Goal: Information Seeking & Learning: Learn about a topic

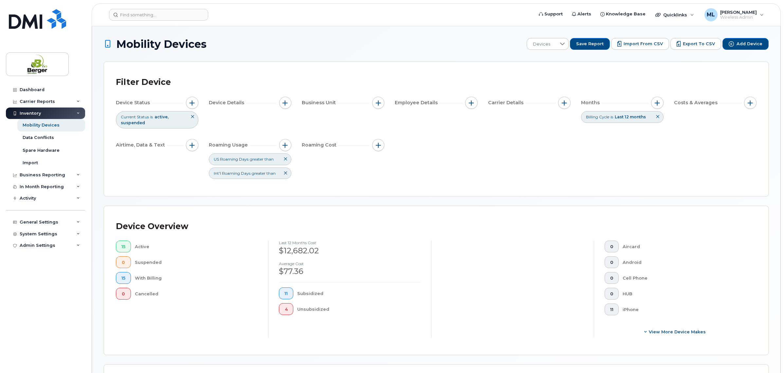
click at [287, 174] on icon at bounding box center [286, 173] width 4 height 4
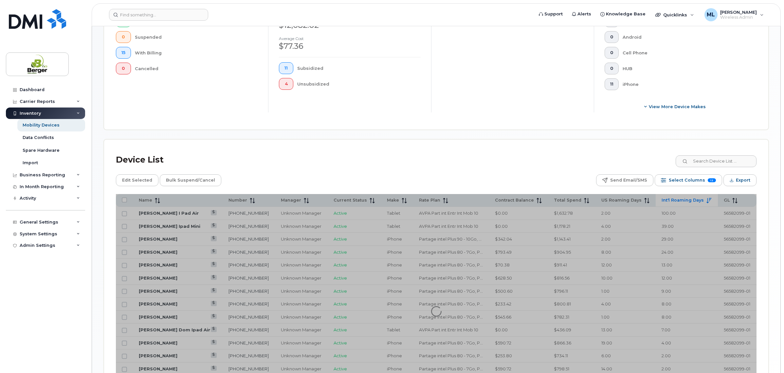
scroll to position [287, 0]
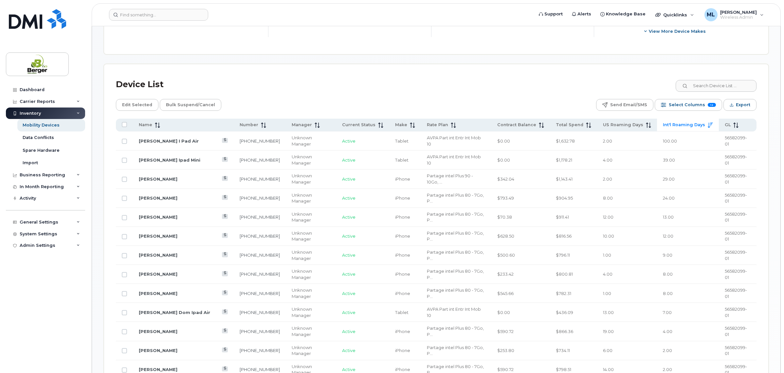
click at [63, 320] on div "Dashboard Carrier Reports Monthly Billing Data Daily Data Pooling Data Behavior…" at bounding box center [46, 223] width 81 height 279
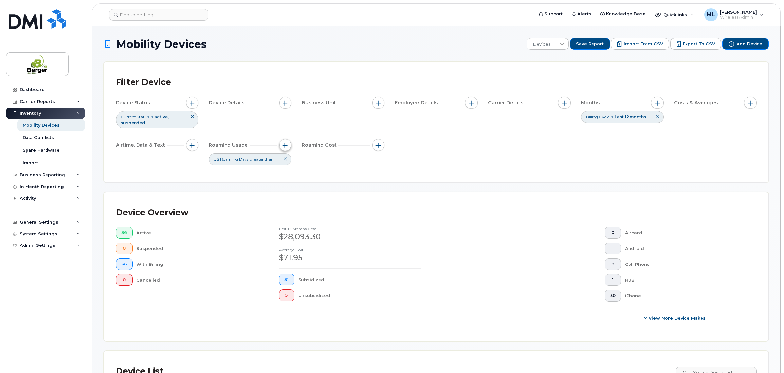
drag, startPoint x: 286, startPoint y: 135, endPoint x: 287, endPoint y: 141, distance: 6.7
click at [287, 141] on div "Device Status Current Status is active suspended Device Details Business Unit E…" at bounding box center [436, 131] width 641 height 68
click at [287, 141] on button "button" at bounding box center [285, 145] width 12 height 12
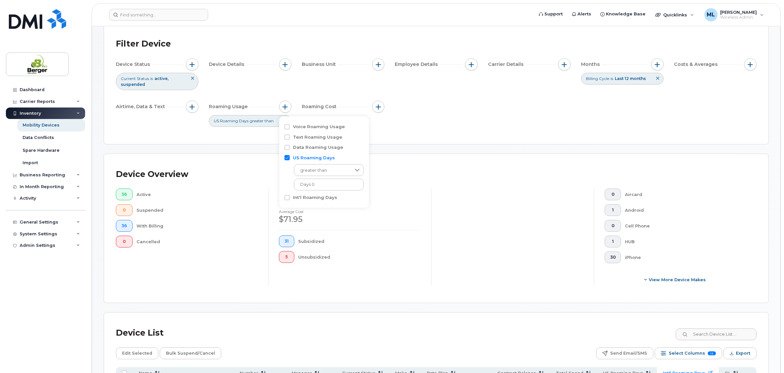
scroll to position [82, 0]
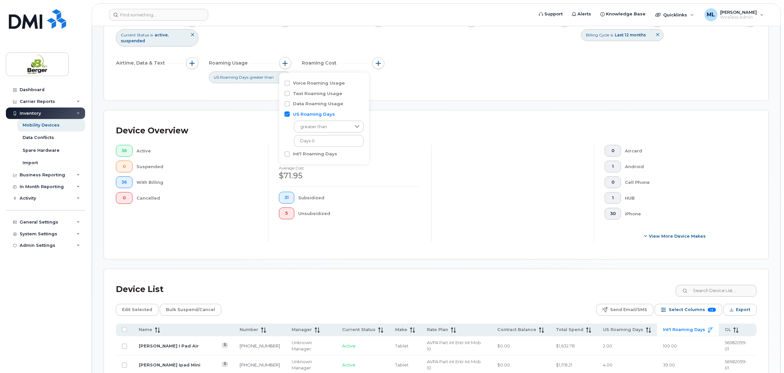
click at [307, 156] on label "Int'l Roaming Days" at bounding box center [315, 154] width 44 height 6
click at [290, 156] on input "Int'l Roaming Days" at bounding box center [287, 153] width 5 height 5
checkbox input "true"
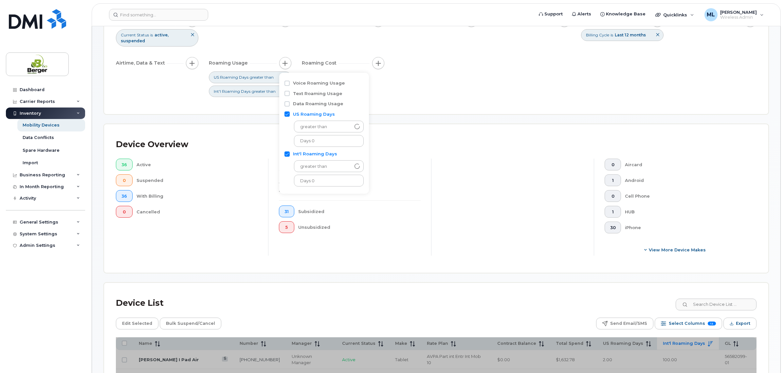
click at [298, 115] on label "US Roaming Days" at bounding box center [314, 114] width 42 height 6
click at [290, 115] on input "US Roaming Days" at bounding box center [287, 113] width 5 height 5
checkbox input "false"
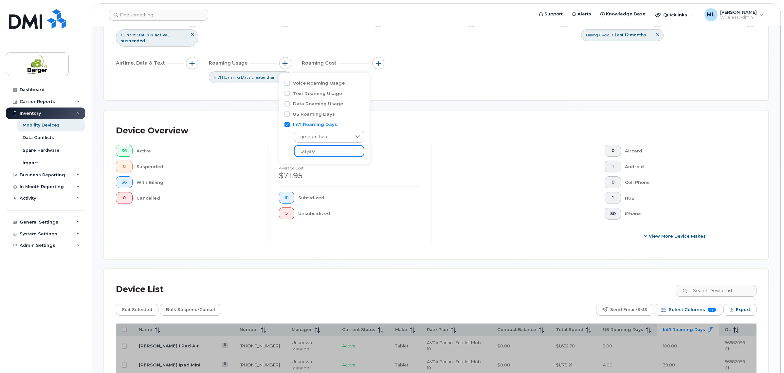
click at [328, 151] on input "Days 0" at bounding box center [329, 151] width 70 height 12
click at [300, 154] on input "Days 0" at bounding box center [329, 151] width 70 height 12
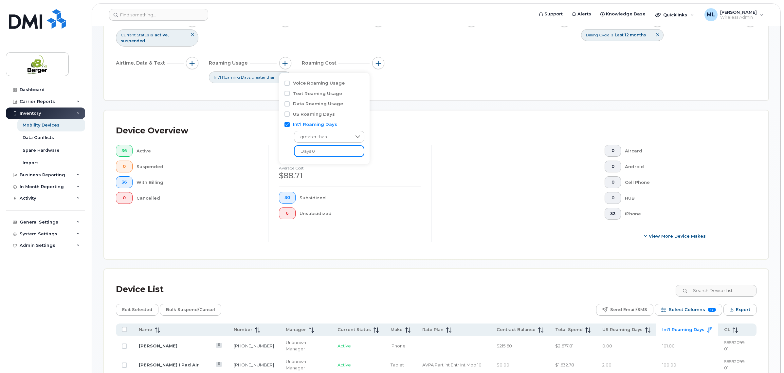
drag, startPoint x: 331, startPoint y: 148, endPoint x: 270, endPoint y: 164, distance: 63.9
click at [441, 95] on div "Filter Device Device Status Current Status is active suspended Device Details B…" at bounding box center [436, 40] width 664 height 120
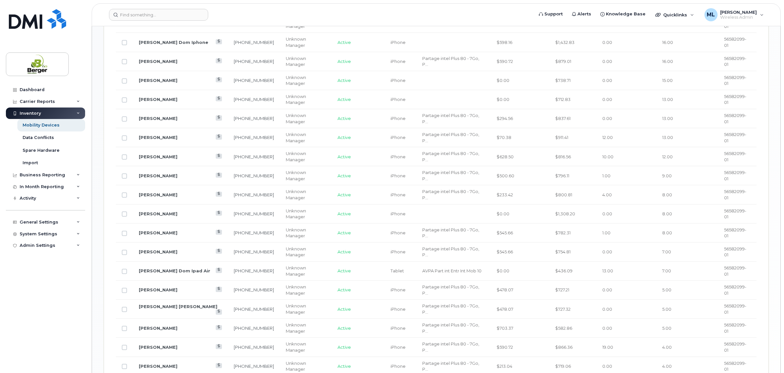
scroll to position [412, 0]
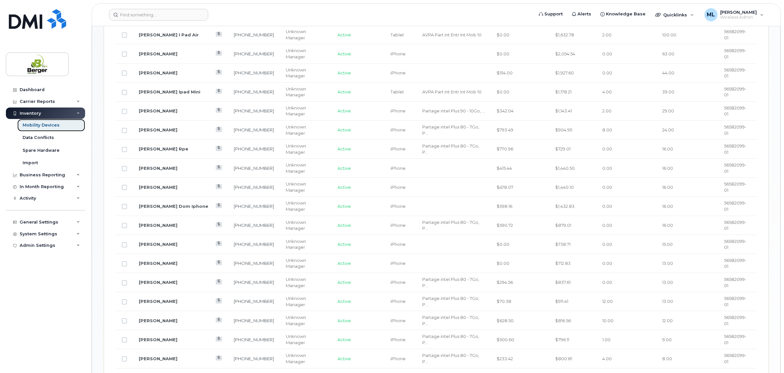
click at [32, 126] on div "Mobility Devices" at bounding box center [41, 125] width 37 height 6
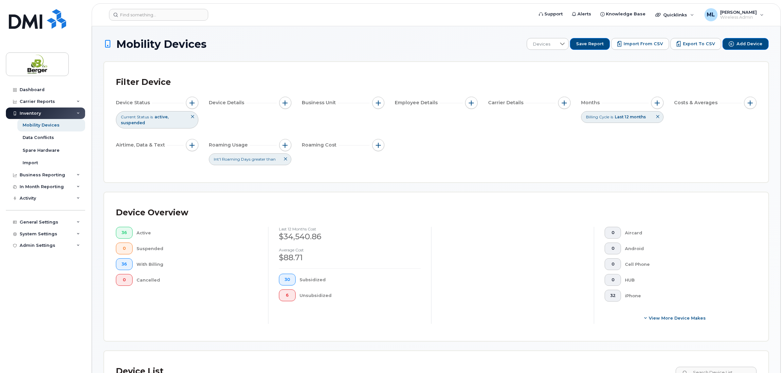
click at [282, 161] on button at bounding box center [285, 159] width 11 height 11
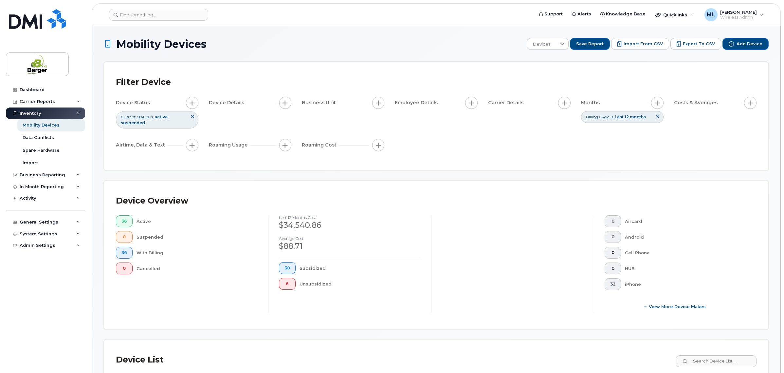
click at [657, 116] on icon at bounding box center [658, 117] width 4 height 4
click at [661, 106] on button "button" at bounding box center [657, 103] width 12 height 12
click at [667, 121] on label "Billing Cycle" at bounding box center [679, 123] width 29 height 6
click at [664, 123] on div "Billing Cycle" at bounding box center [675, 123] width 37 height 6
click at [661, 123] on input "Billing Cycle" at bounding box center [659, 122] width 5 height 5
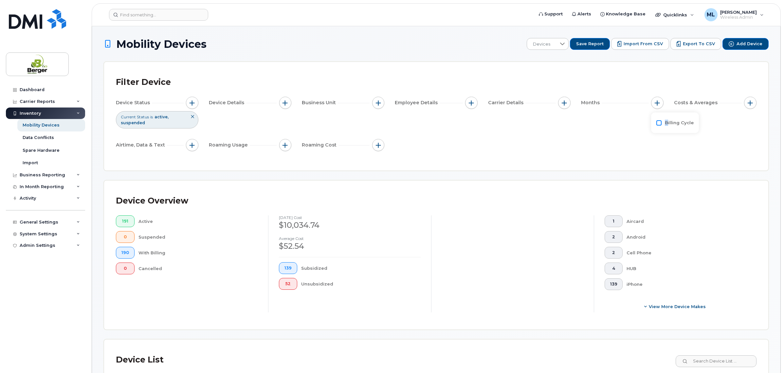
checkbox input "true"
click at [695, 149] on span "Last 12 months" at bounding box center [687, 150] width 42 height 12
click at [715, 148] on icon at bounding box center [714, 149] width 5 height 5
click at [611, 140] on div "Device Status Current Status is active suspended Device Details Business Unit E…" at bounding box center [436, 125] width 641 height 57
click at [655, 117] on button at bounding box center [657, 116] width 11 height 11
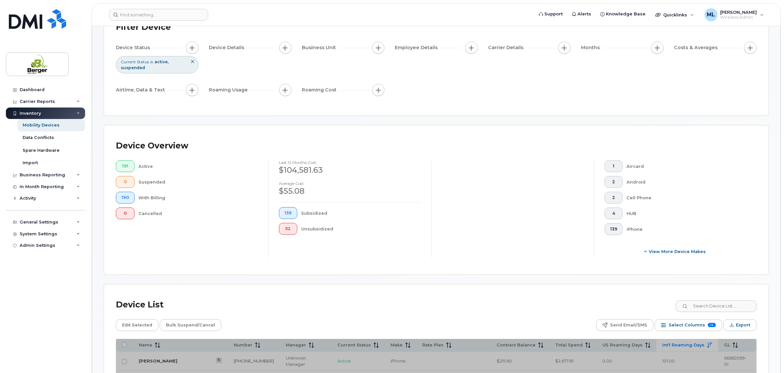
scroll to position [164, 0]
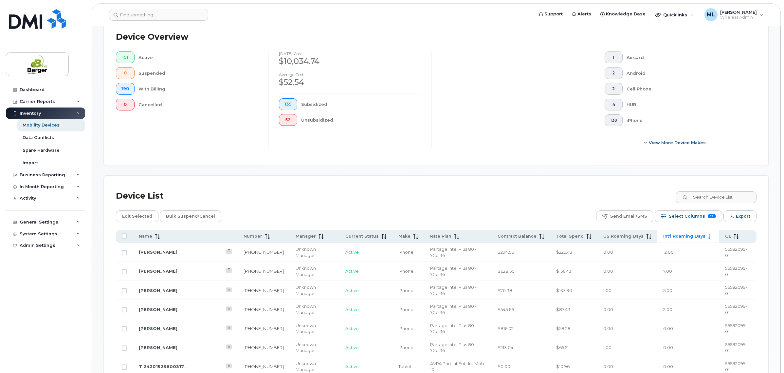
click at [307, 138] on div "September 2025 cost $10,034.74 Average cost $52.54 139 Subsidized 52 Unsubsidiz…" at bounding box center [349, 99] width 163 height 97
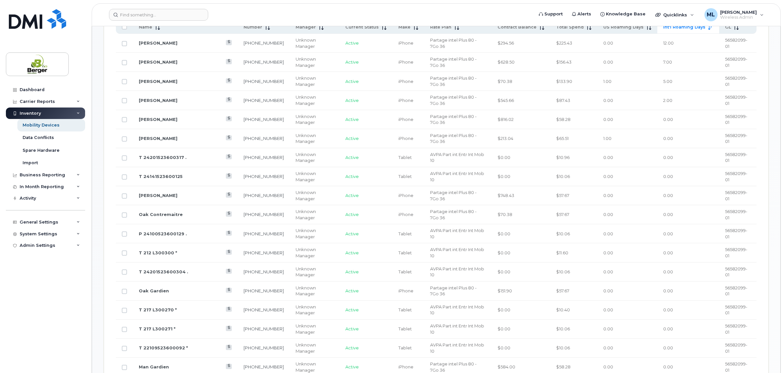
scroll to position [246, 0]
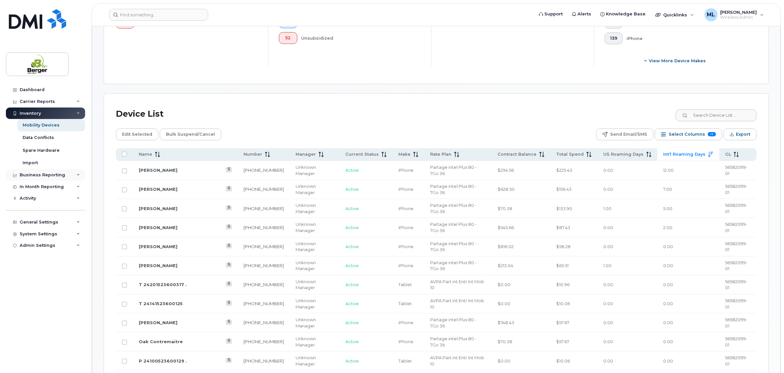
click at [37, 177] on div "Business Reporting" at bounding box center [43, 174] width 46 height 5
click at [53, 189] on div "Service Ticket Reporting" at bounding box center [51, 187] width 57 height 6
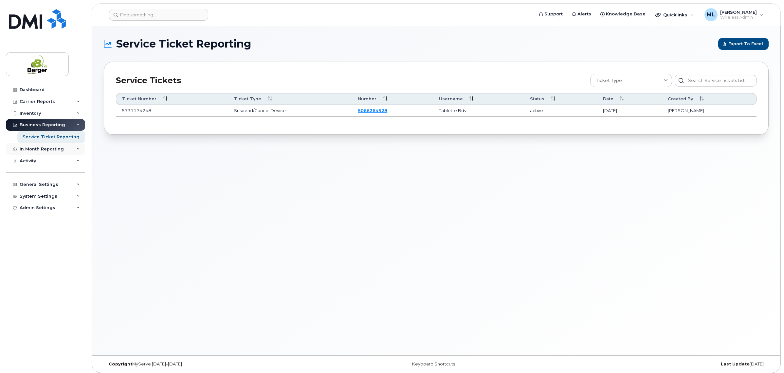
click at [27, 148] on div "In Month Reporting" at bounding box center [42, 148] width 44 height 5
click at [32, 159] on div "Data Usage" at bounding box center [36, 161] width 26 height 6
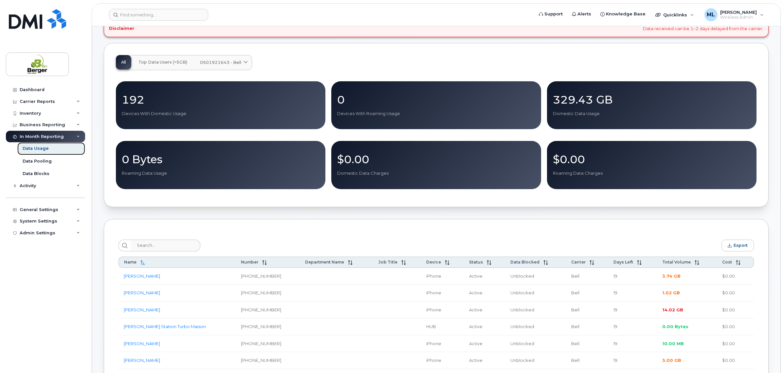
scroll to position [41, 0]
click at [677, 265] on span "Total Volume" at bounding box center [677, 262] width 28 height 5
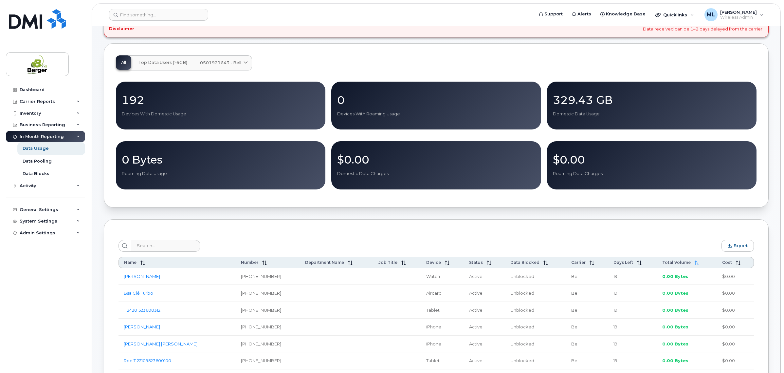
click at [676, 270] on td "0.00 Bytes" at bounding box center [687, 276] width 60 height 17
click at [676, 263] on span "Total Volume" at bounding box center [677, 262] width 28 height 5
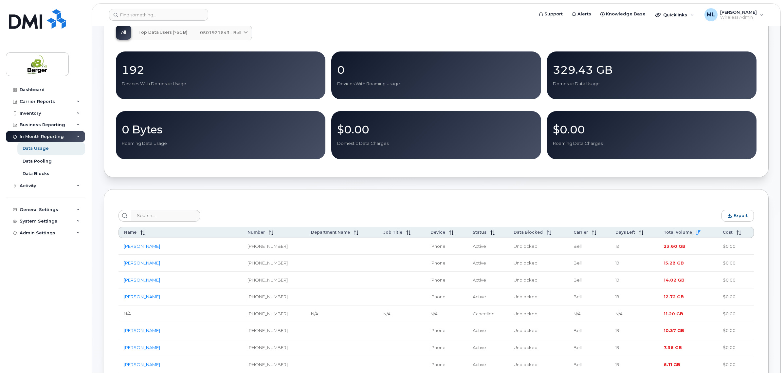
scroll to position [205, 0]
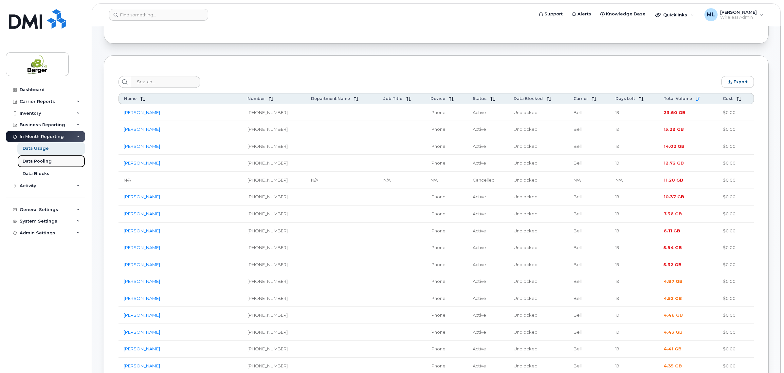
click at [46, 163] on div "Data Pooling" at bounding box center [37, 161] width 29 height 6
click at [30, 162] on div "Data Pooling" at bounding box center [37, 161] width 29 height 6
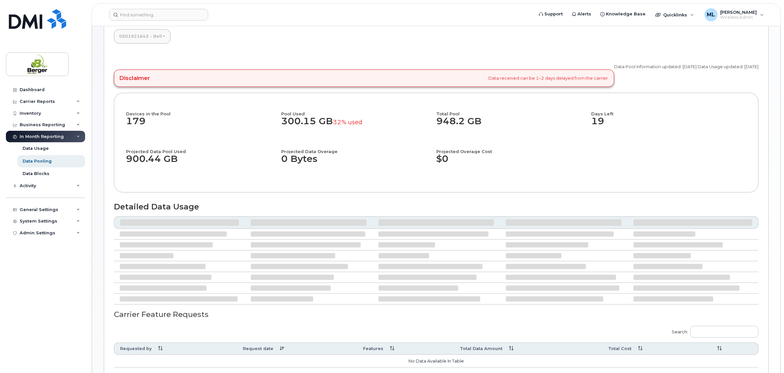
scroll to position [134, 0]
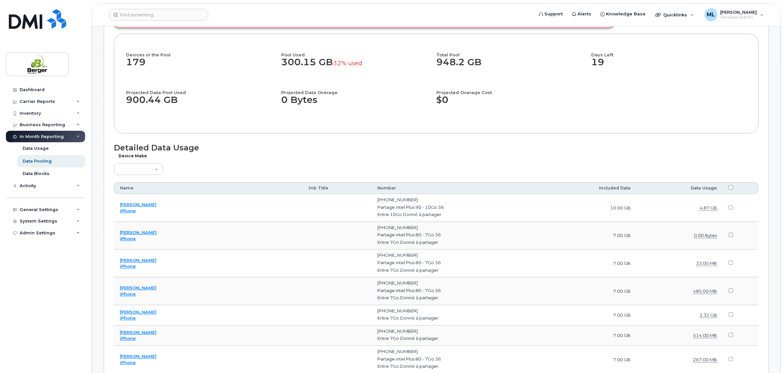
click at [615, 188] on th "Included Data" at bounding box center [589, 188] width 94 height 12
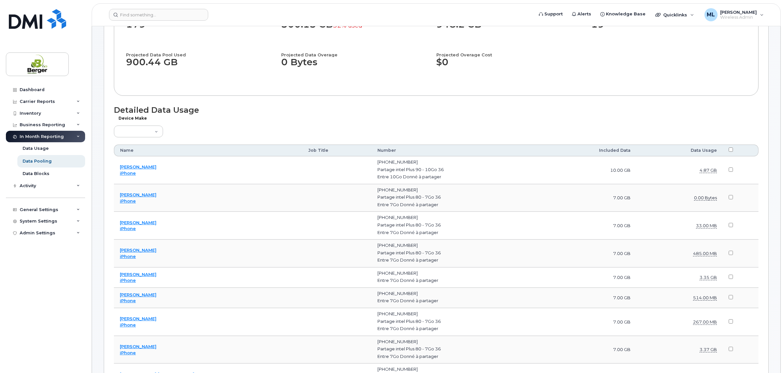
scroll to position [175, 0]
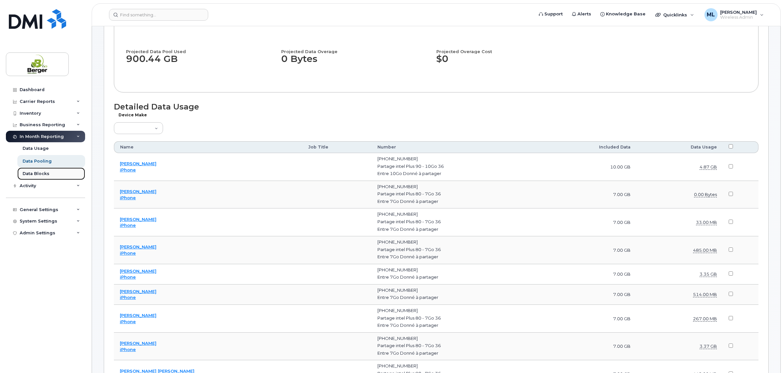
click at [30, 176] on div "Data Blocks" at bounding box center [36, 174] width 27 height 6
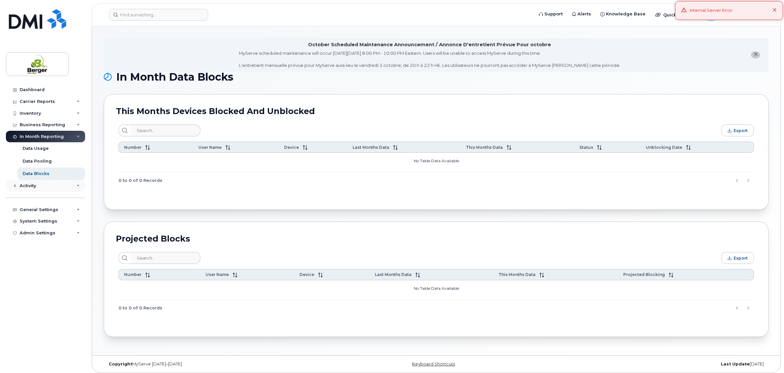
click at [35, 185] on div "Activity" at bounding box center [28, 185] width 16 height 5
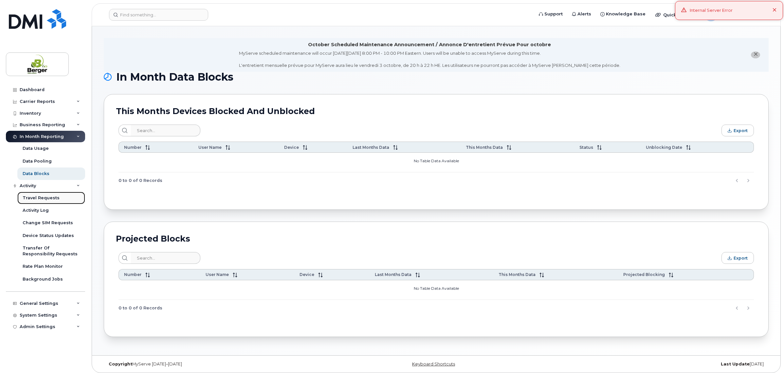
click at [45, 201] on div "Travel Requests" at bounding box center [41, 198] width 37 height 6
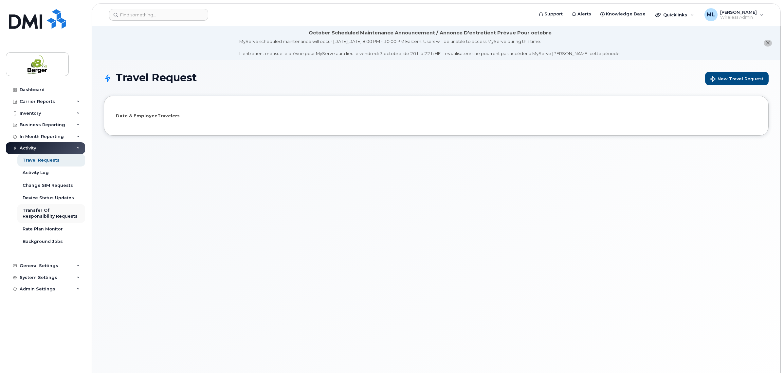
select select
click at [39, 175] on div "Activity Log" at bounding box center [36, 173] width 26 height 6
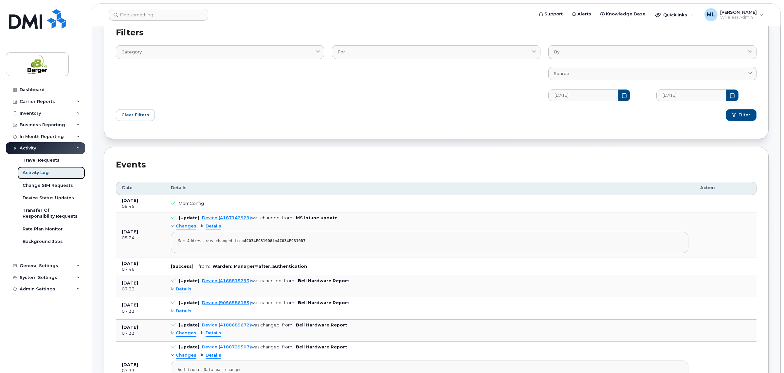
scroll to position [164, 0]
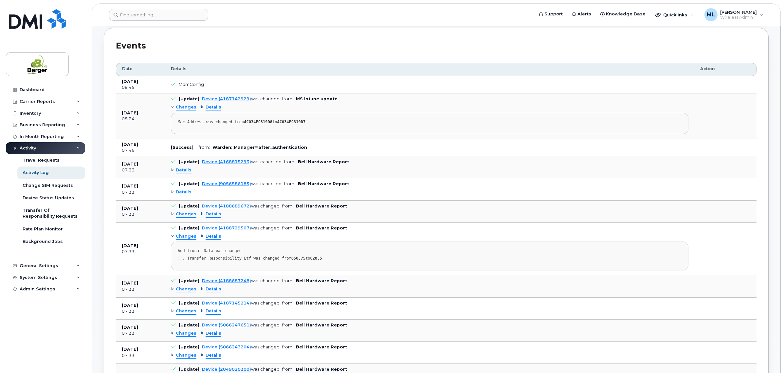
click at [209, 105] on span "Details" at bounding box center [214, 107] width 16 height 6
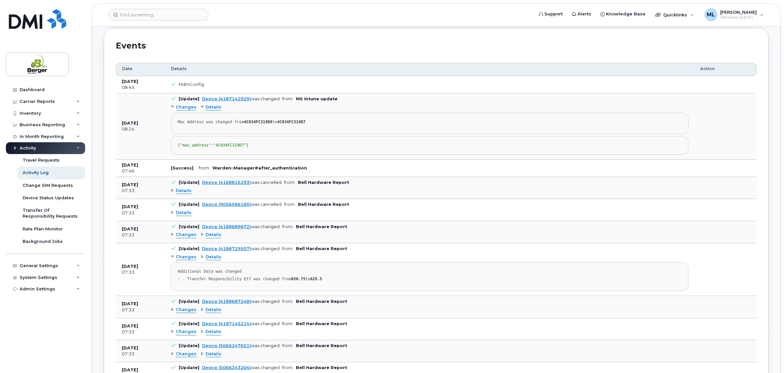
click at [180, 112] on div "Changes Details Mac Address was changed from 4C034FC319D8 to 4C034FC319D7 { "ma…" at bounding box center [430, 128] width 518 height 52
click at [185, 107] on span "Changes" at bounding box center [186, 107] width 21 height 6
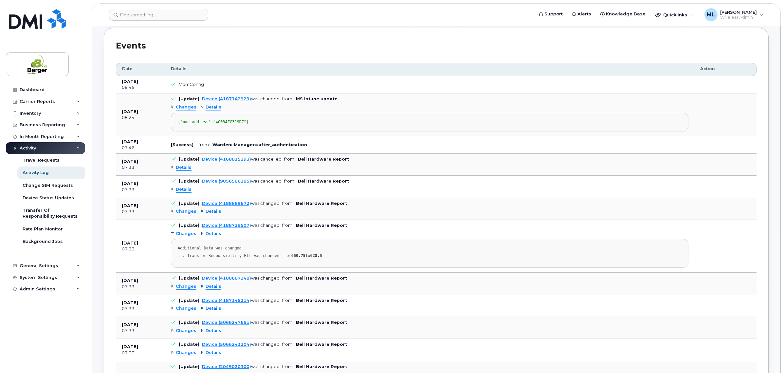
click at [210, 107] on span "Details" at bounding box center [214, 107] width 16 height 6
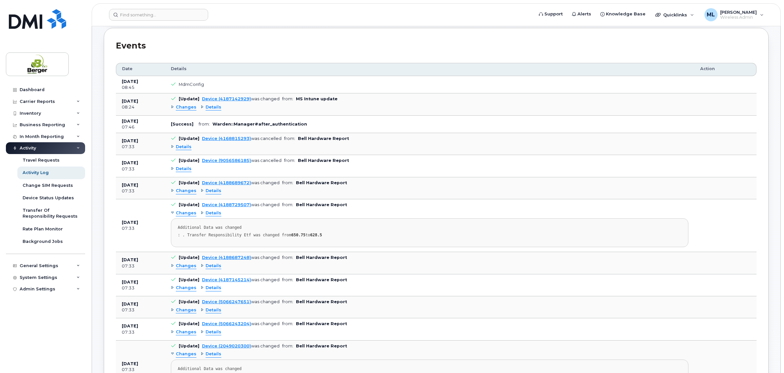
click at [216, 106] on span "Details" at bounding box center [214, 107] width 16 height 6
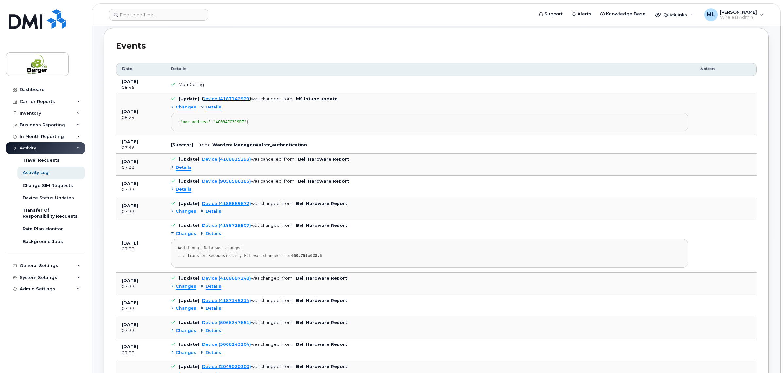
click at [209, 98] on link "Device (4187142929)" at bounding box center [226, 98] width 49 height 5
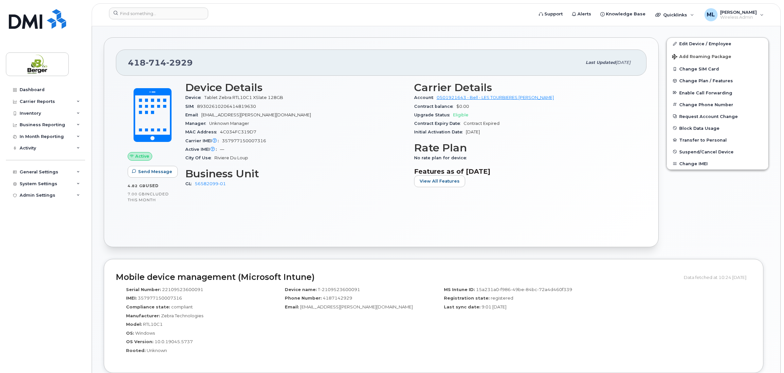
scroll to position [123, 0]
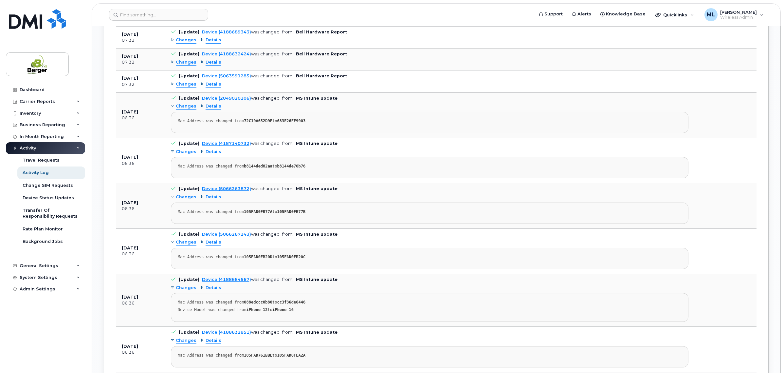
scroll to position [1351, 0]
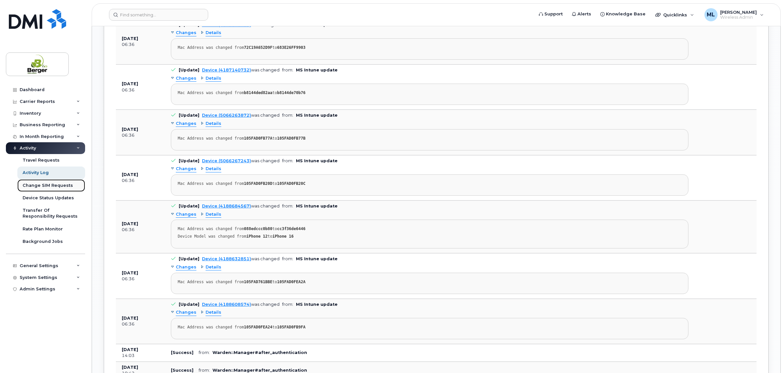
click at [46, 185] on div "Change SIM Requests" at bounding box center [48, 185] width 50 height 6
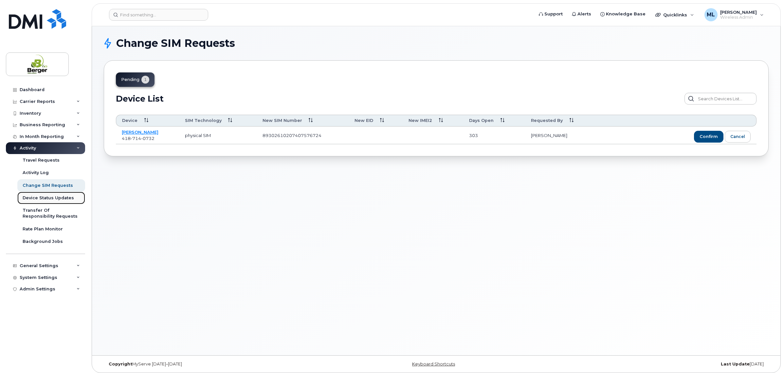
click at [53, 195] on link "Device Status Updates" at bounding box center [51, 198] width 68 height 12
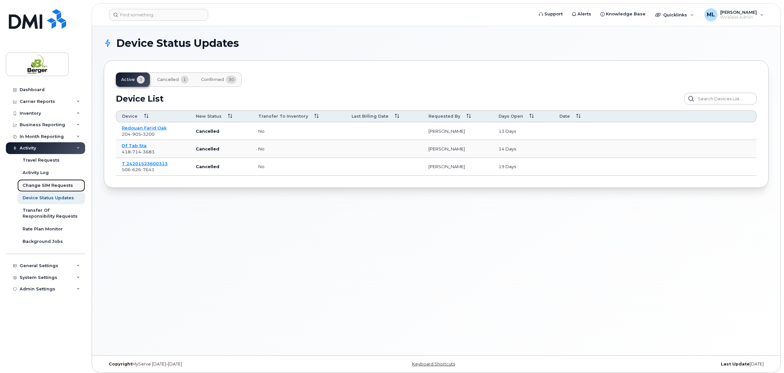
click at [53, 186] on div "Change SIM Requests" at bounding box center [48, 185] width 50 height 6
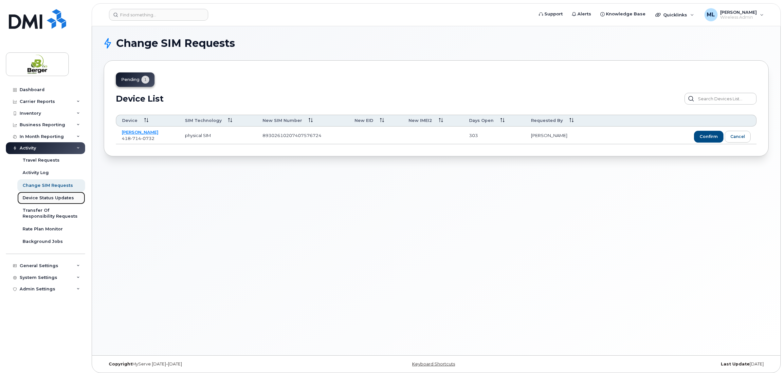
click at [54, 197] on div "Device Status Updates" at bounding box center [48, 198] width 51 height 6
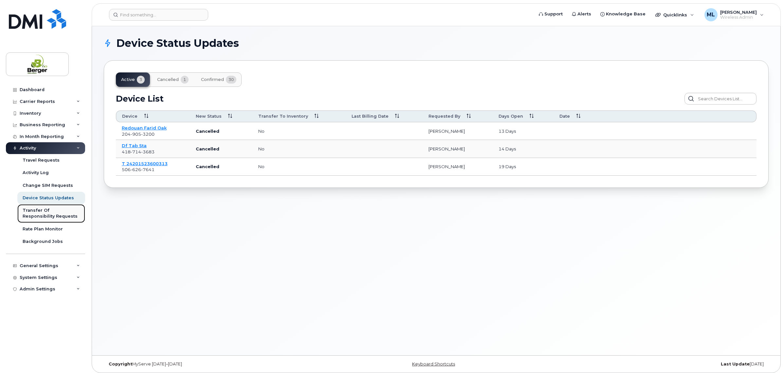
click at [73, 211] on div "Transfer Of Responsibility Requests" at bounding box center [51, 213] width 57 height 12
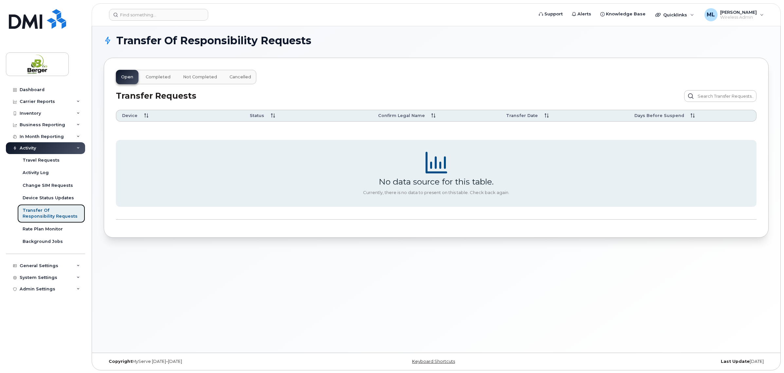
scroll to position [3, 0]
click at [155, 75] on span "Completed" at bounding box center [158, 76] width 25 height 5
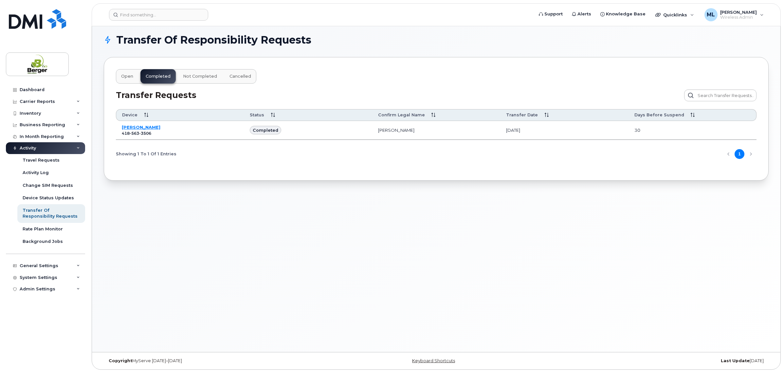
click at [200, 74] on button "Not Completed" at bounding box center [200, 76] width 45 height 14
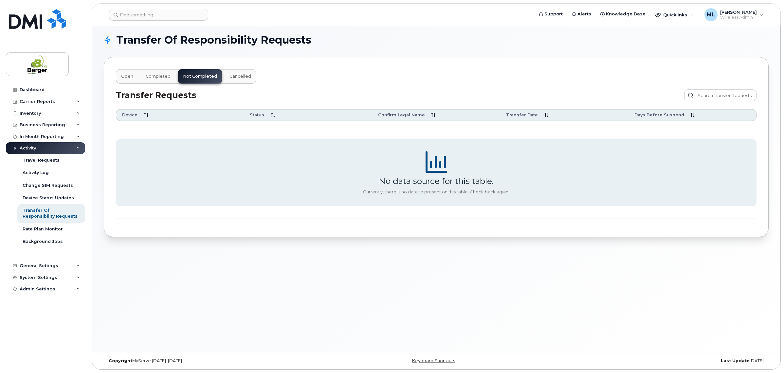
click at [171, 75] on button "Completed" at bounding box center [157, 76] width 35 height 14
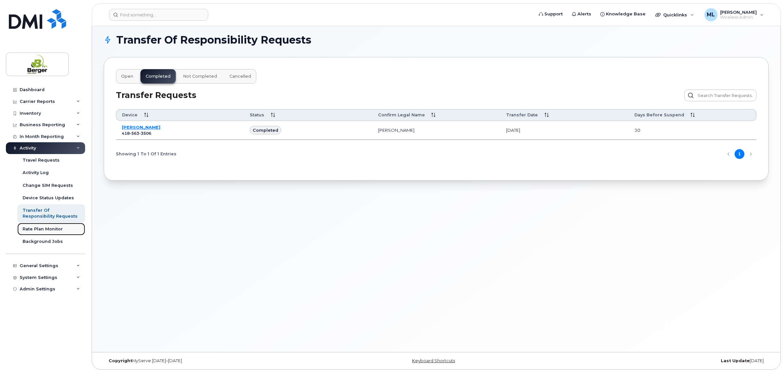
click at [63, 229] on link "Rate Plan Monitor" at bounding box center [51, 229] width 68 height 12
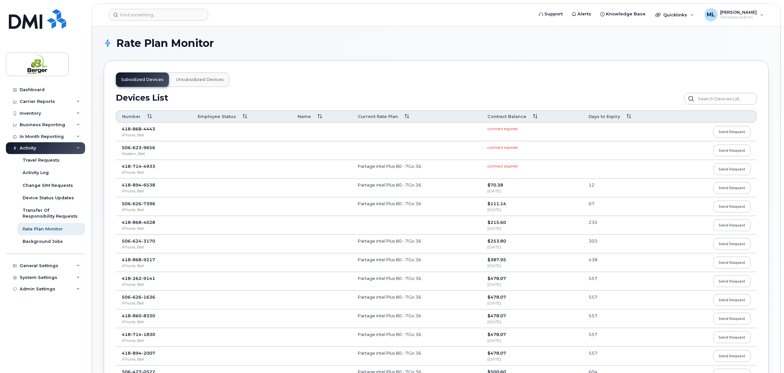
click at [516, 116] on th "Contract Balance" at bounding box center [532, 116] width 101 height 12
click at [35, 240] on div "Background Jobs" at bounding box center [43, 241] width 40 height 6
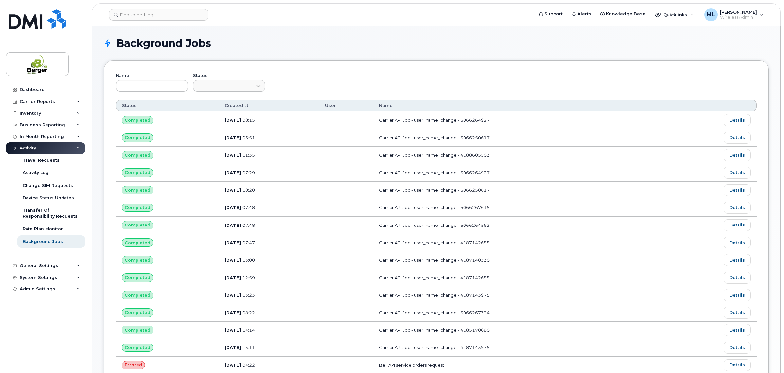
click at [79, 149] on icon at bounding box center [78, 147] width 3 height 3
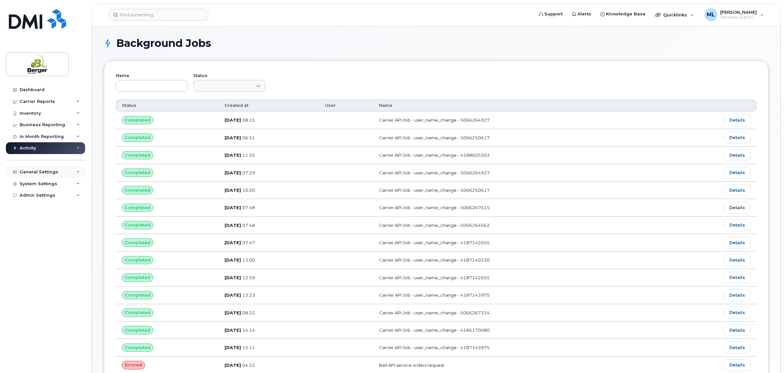
click at [63, 172] on div "General Settings" at bounding box center [45, 172] width 79 height 12
click at [52, 124] on div "Business Reporting" at bounding box center [43, 124] width 46 height 5
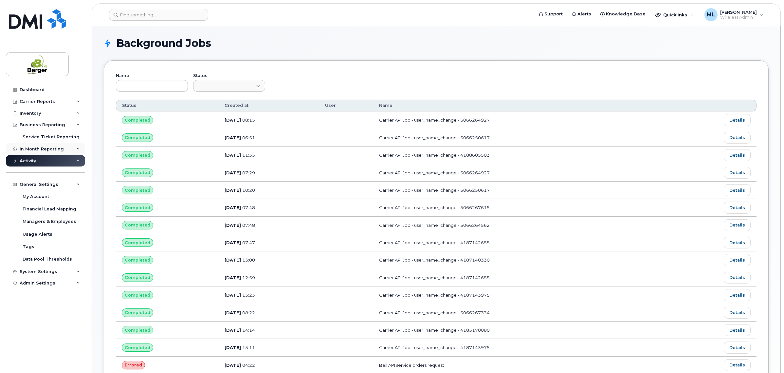
click at [47, 144] on div "In Month Reporting" at bounding box center [45, 149] width 79 height 12
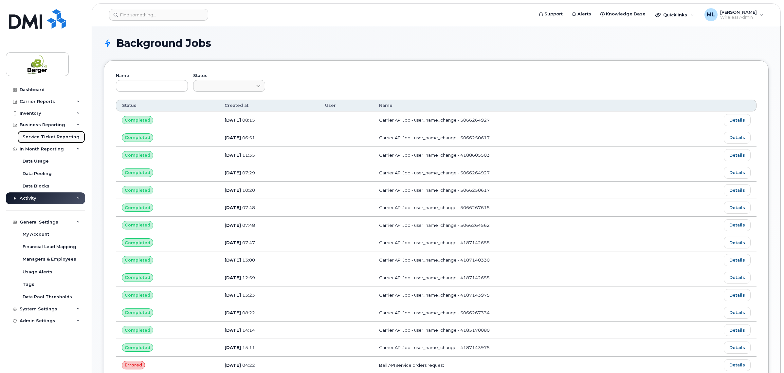
click at [60, 137] on div "Service Ticket Reporting" at bounding box center [51, 137] width 57 height 6
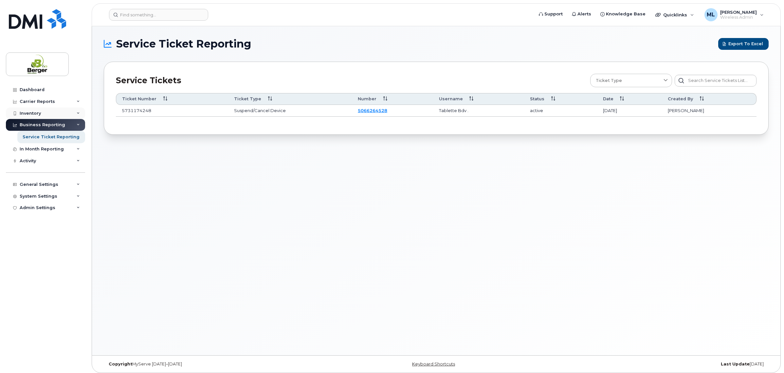
click at [41, 114] on div "Inventory" at bounding box center [45, 113] width 79 height 12
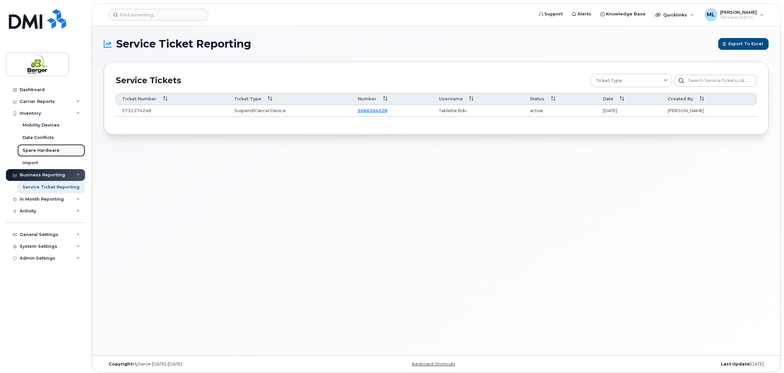
click at [48, 149] on div "Spare Hardware" at bounding box center [41, 150] width 37 height 6
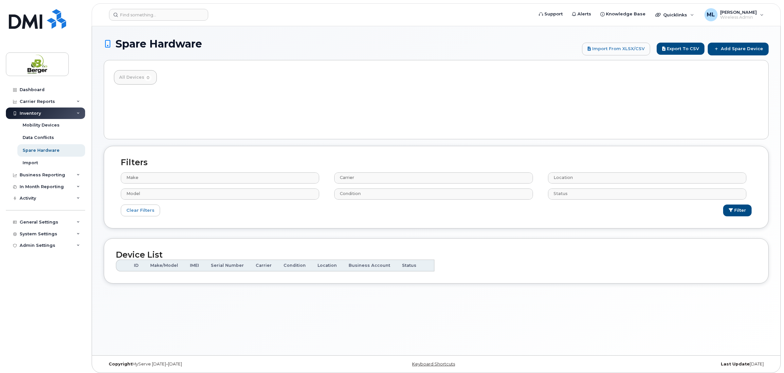
select select
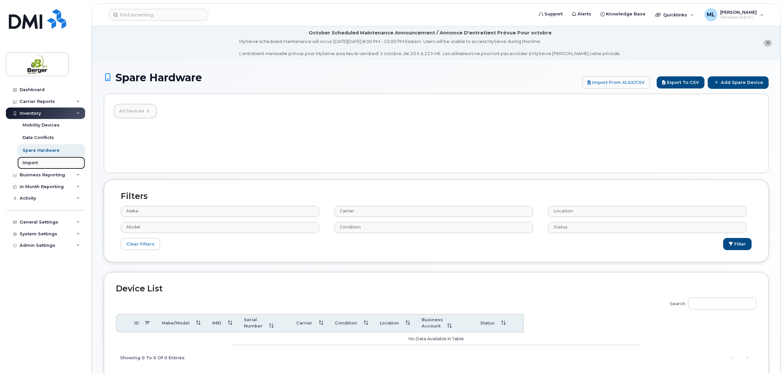
click at [37, 159] on link "Import" at bounding box center [51, 163] width 68 height 12
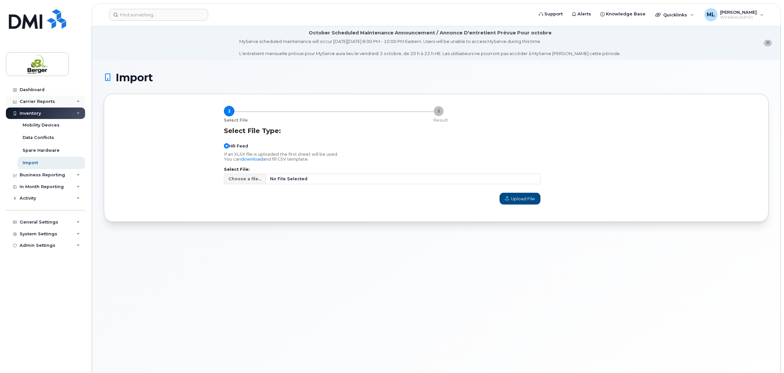
click at [42, 97] on div "Carrier Reports" at bounding box center [45, 102] width 79 height 12
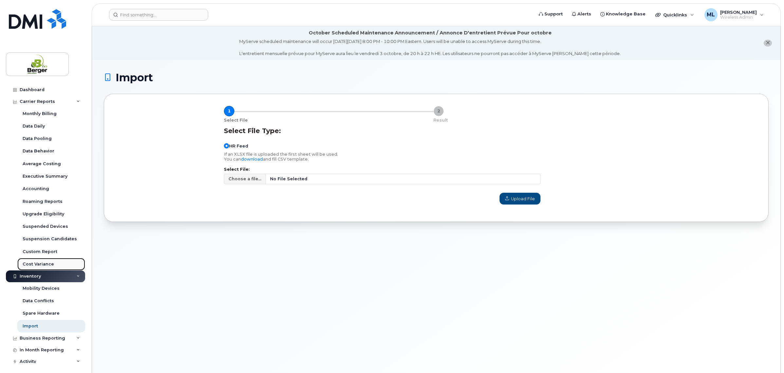
click at [48, 264] on div "Cost Variance" at bounding box center [38, 264] width 31 height 6
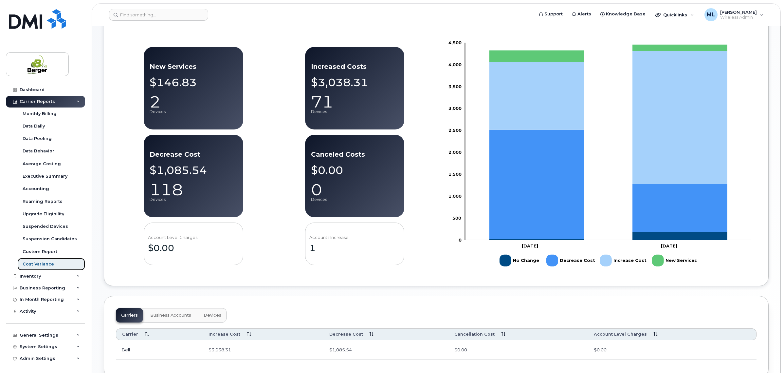
scroll to position [123, 0]
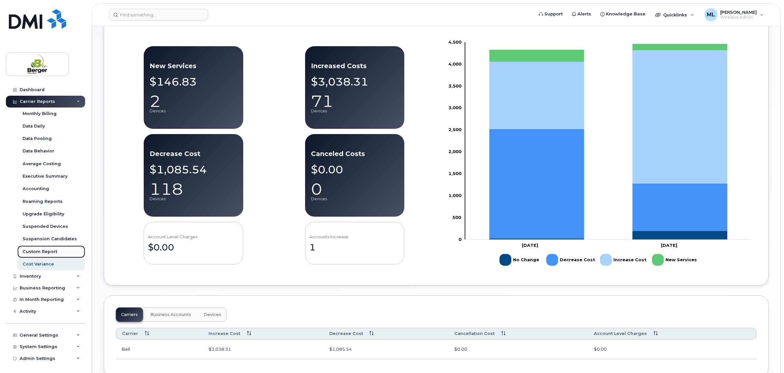
click at [53, 248] on link "Custom Report" at bounding box center [51, 251] width 68 height 12
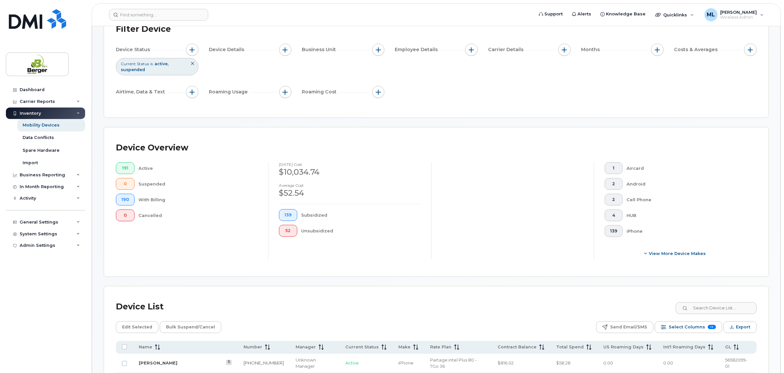
scroll to position [123, 0]
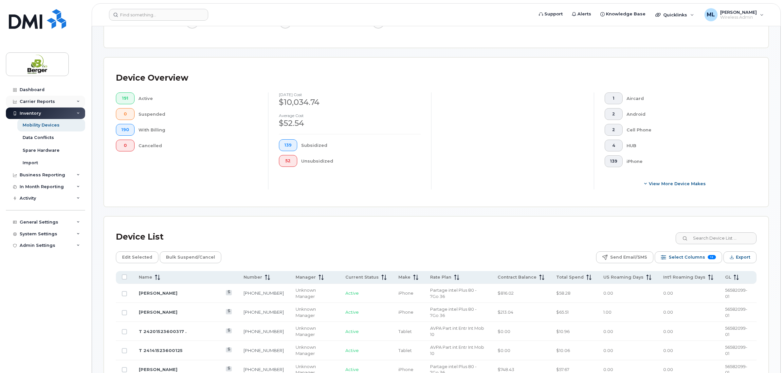
click at [46, 103] on div "Carrier Reports" at bounding box center [37, 101] width 35 height 5
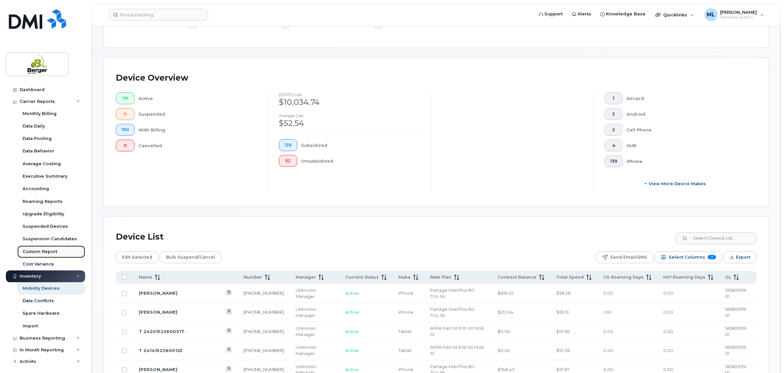
click at [39, 252] on div "Custom Report" at bounding box center [40, 252] width 35 height 6
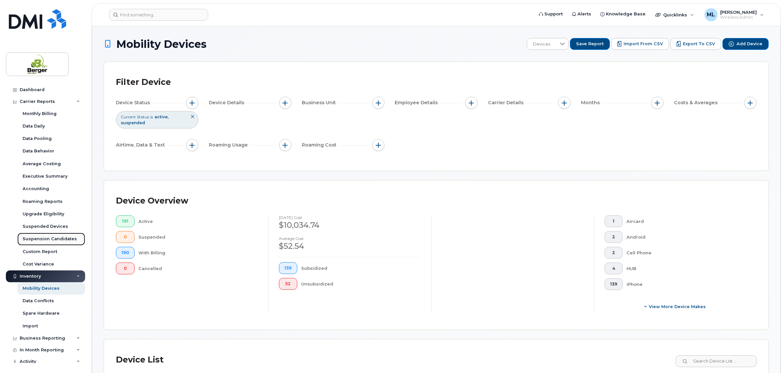
click at [51, 234] on link "Suspension Candidates" at bounding box center [51, 239] width 68 height 12
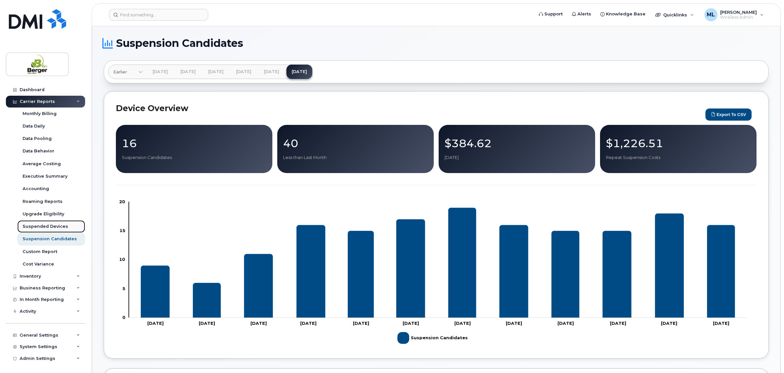
click at [52, 228] on div "Suspended Devices" at bounding box center [46, 226] width 46 height 6
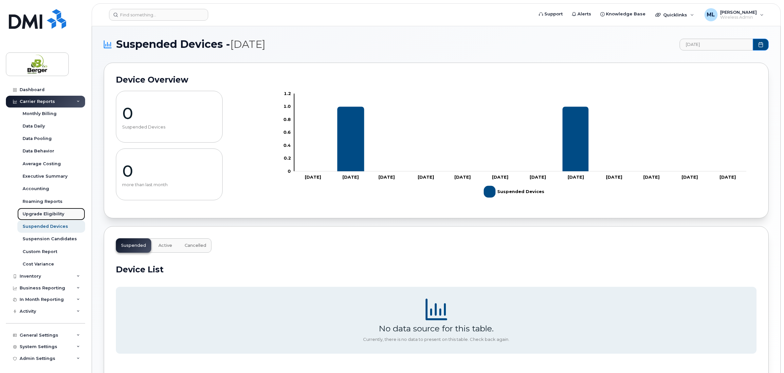
click at [58, 212] on div "Upgrade Eligibility" at bounding box center [44, 214] width 42 height 6
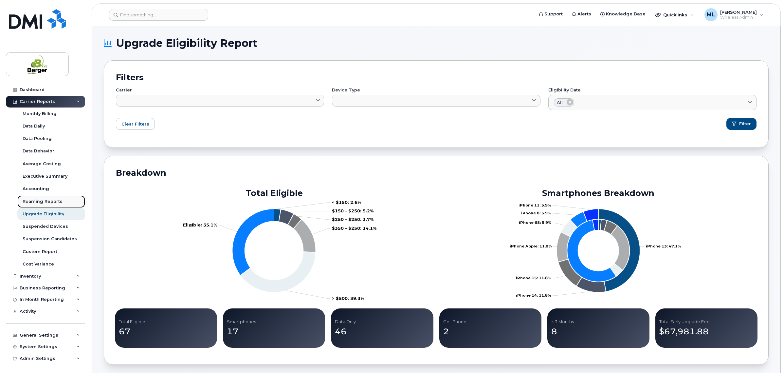
click at [59, 202] on div "Roaming Reports" at bounding box center [43, 201] width 40 height 6
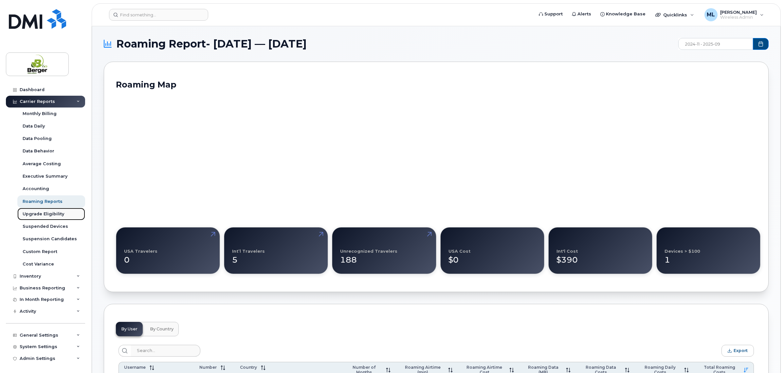
click at [53, 214] on div "Upgrade Eligibility" at bounding box center [44, 214] width 42 height 6
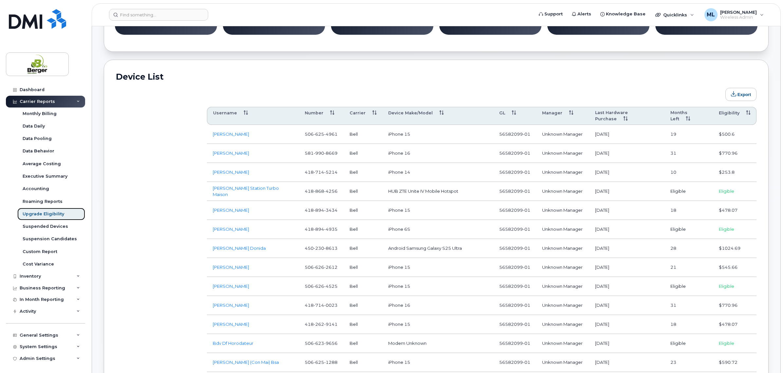
scroll to position [205, 0]
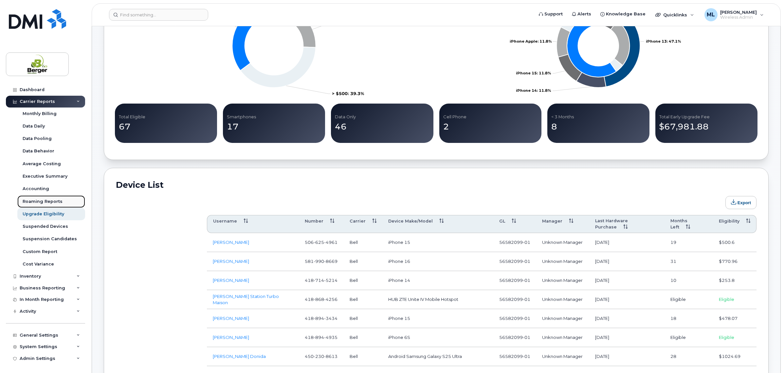
click at [46, 198] on link "Roaming Reports" at bounding box center [51, 201] width 68 height 12
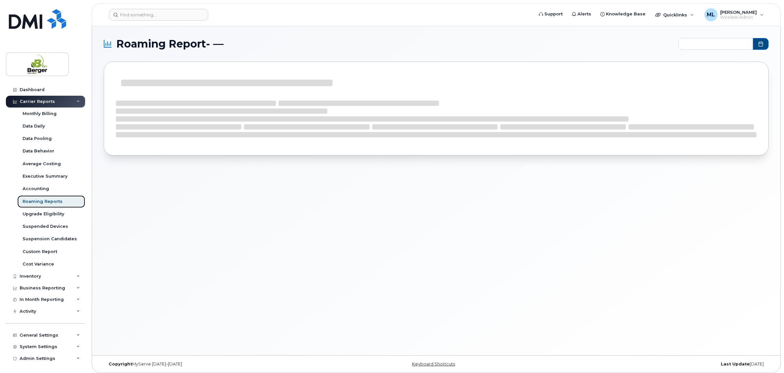
type input "2024-11 - 2025-09"
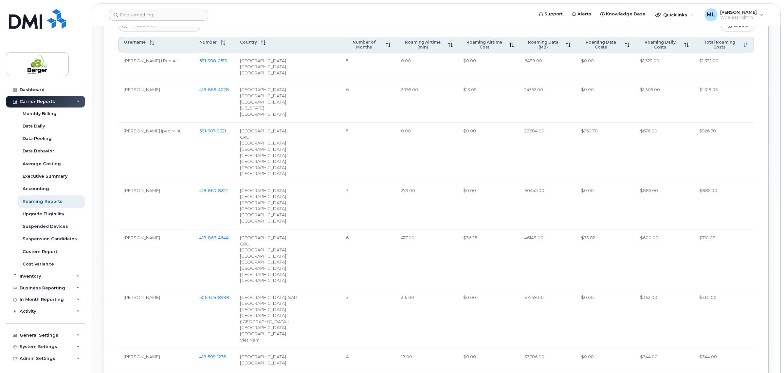
scroll to position [327, 0]
click at [588, 35] on th "Roaming Data Costs" at bounding box center [605, 42] width 59 height 16
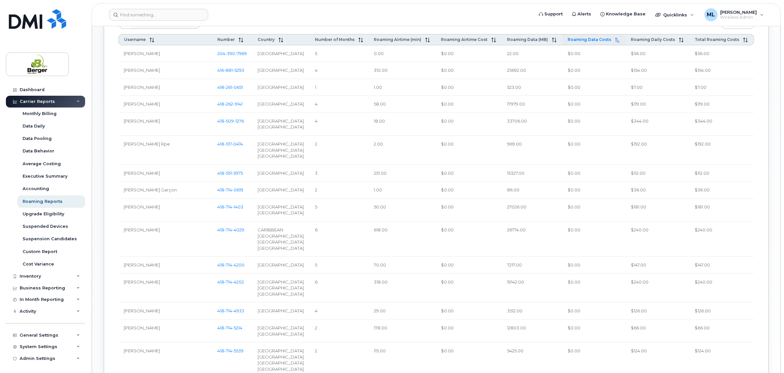
click at [589, 38] on span "Roaming Data Costs" at bounding box center [590, 39] width 44 height 5
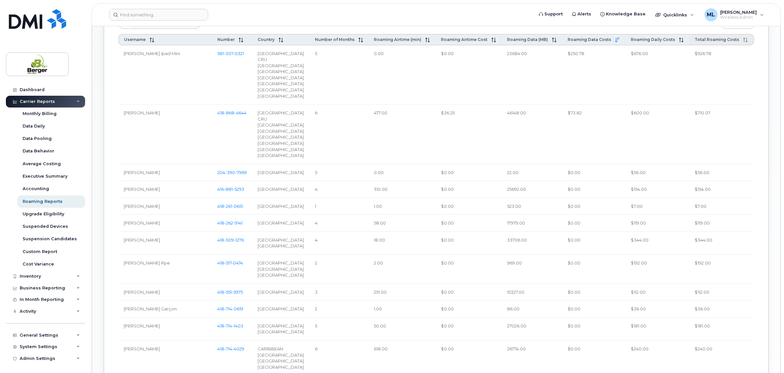
click at [734, 35] on th "Total Roaming Costs" at bounding box center [722, 39] width 65 height 11
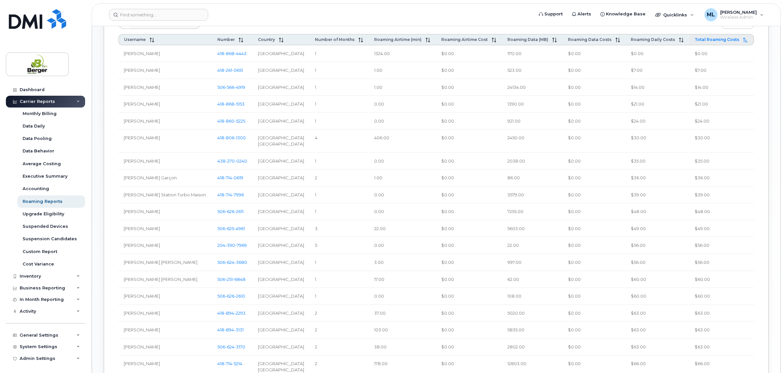
click at [733, 39] on span "Total Roaming Costs" at bounding box center [717, 39] width 45 height 5
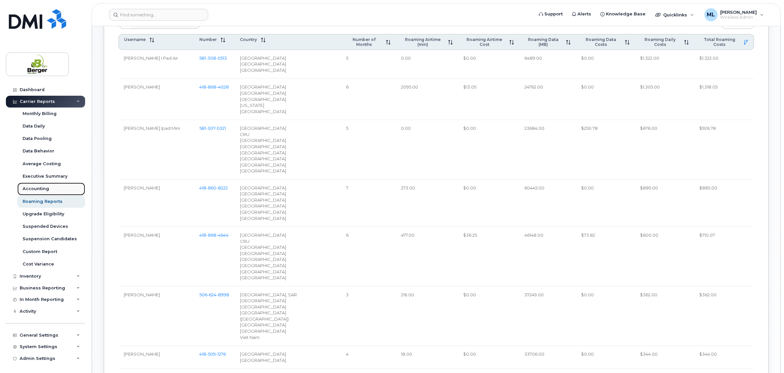
click at [31, 186] on link "Accounting" at bounding box center [51, 188] width 68 height 12
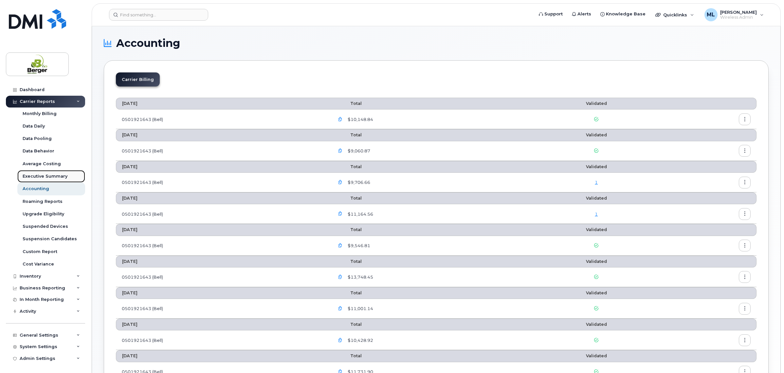
click at [50, 173] on link "Executive Summary" at bounding box center [51, 176] width 68 height 12
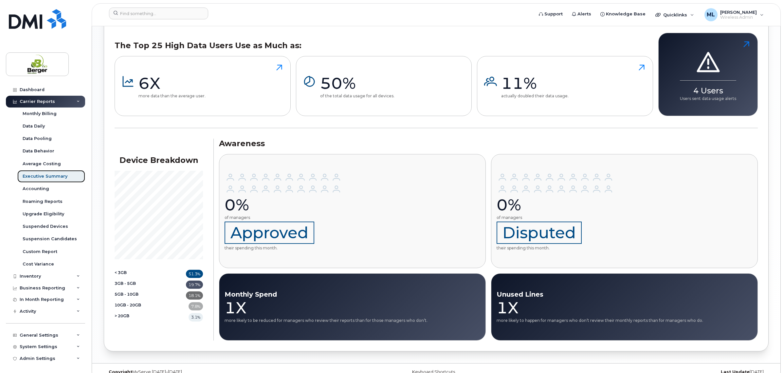
scroll to position [693, 0]
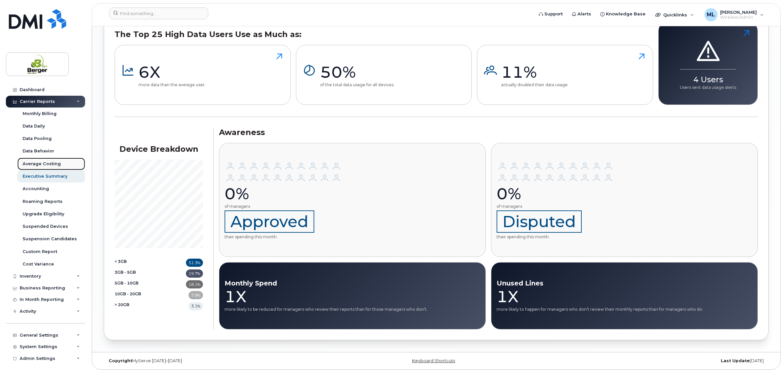
click at [45, 164] on div "Average Costing" at bounding box center [42, 164] width 38 height 6
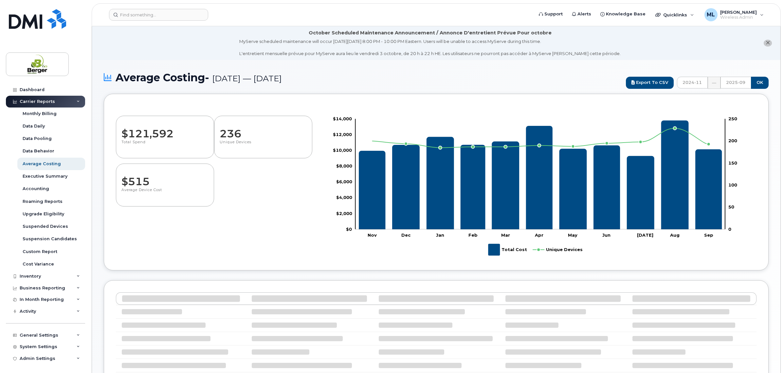
select select "100"
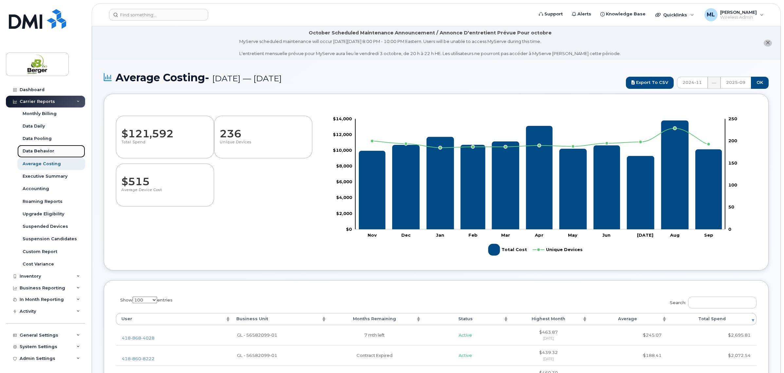
click at [53, 155] on link "Data Behavior" at bounding box center [51, 151] width 68 height 12
